Goal: Task Accomplishment & Management: Manage account settings

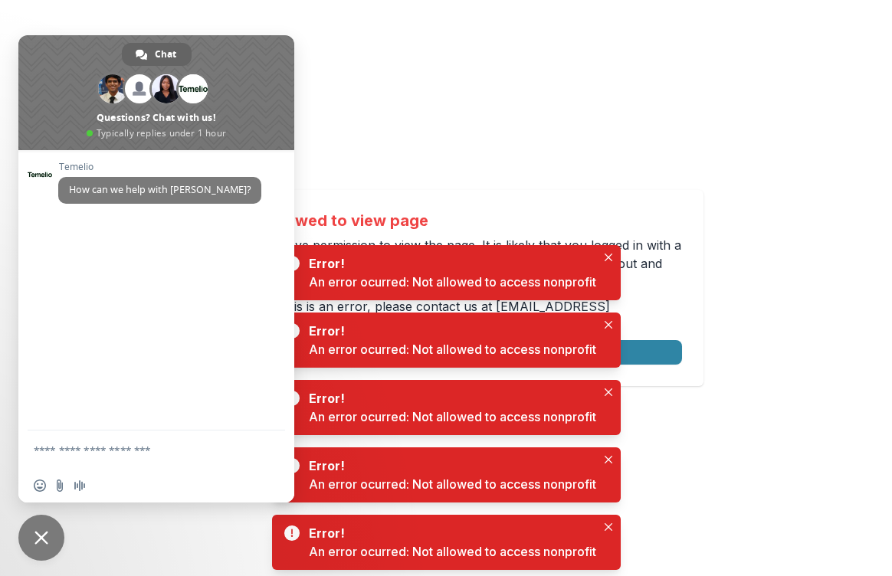
click at [383, 205] on div "Not allowed to view page You do not have permission to view the page. It is lik…" at bounding box center [446, 288] width 515 height 196
click at [38, 538] on span "Close chat" at bounding box center [41, 538] width 14 height 14
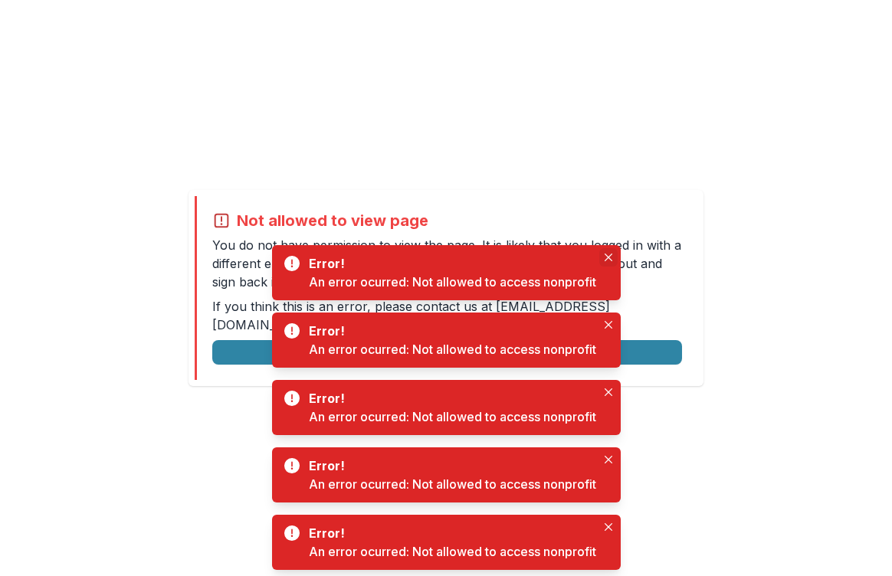
click at [612, 257] on icon "Close" at bounding box center [609, 258] width 8 height 8
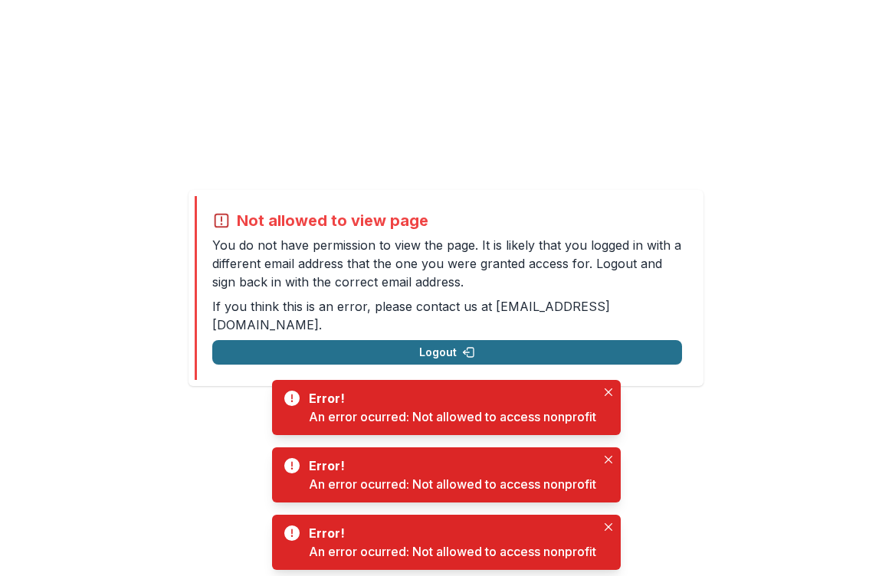
click at [604, 340] on button "Logout" at bounding box center [447, 352] width 470 height 25
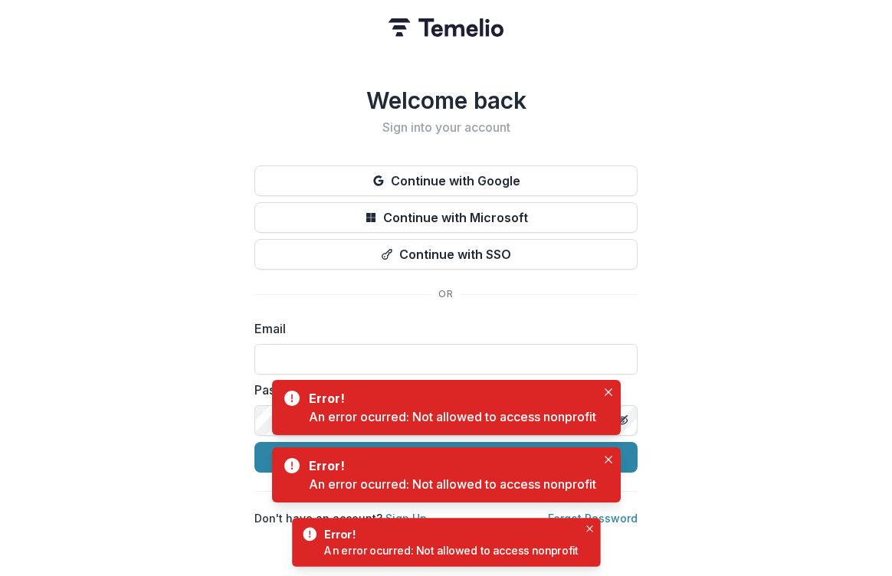
type input "*"
